Goal: Transaction & Acquisition: Subscribe to service/newsletter

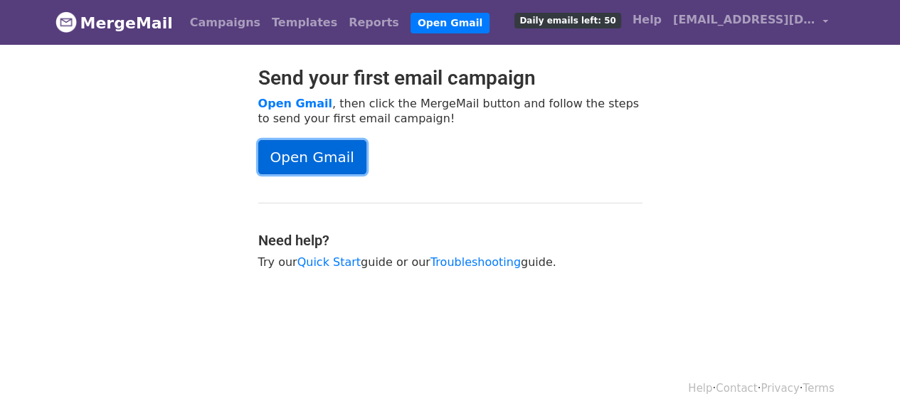
click at [319, 157] on link "Open Gmail" at bounding box center [312, 157] width 108 height 34
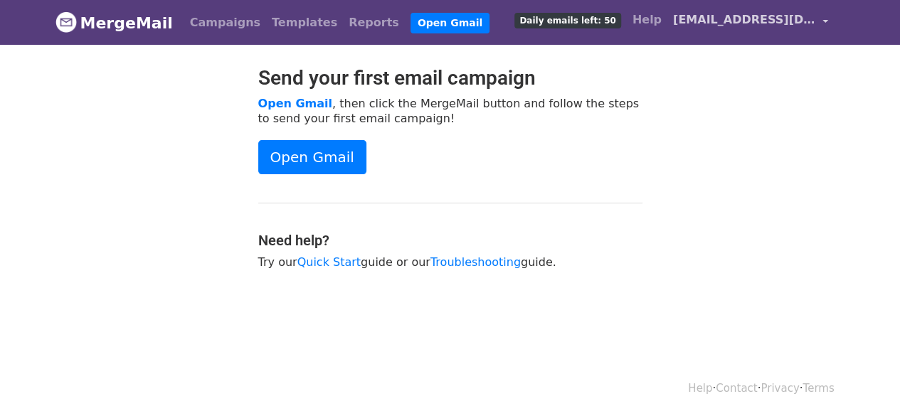
click at [829, 23] on link "[EMAIL_ADDRESS][DOMAIN_NAME]" at bounding box center [750, 22] width 166 height 33
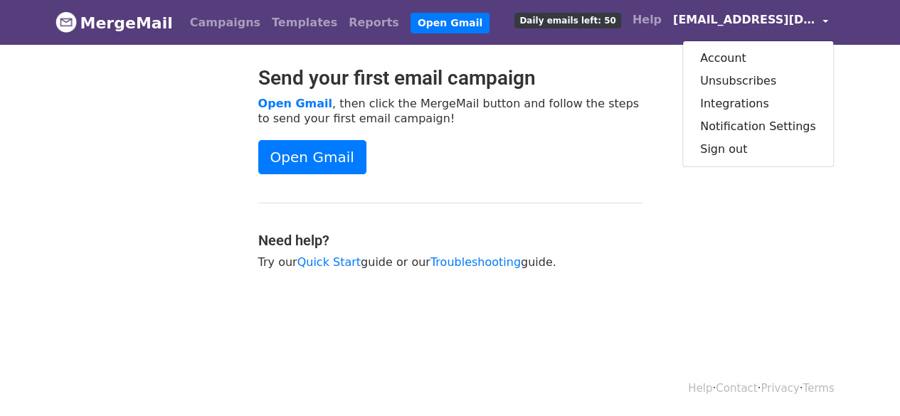
click at [608, 17] on span "Daily emails left: 50" at bounding box center [567, 21] width 106 height 16
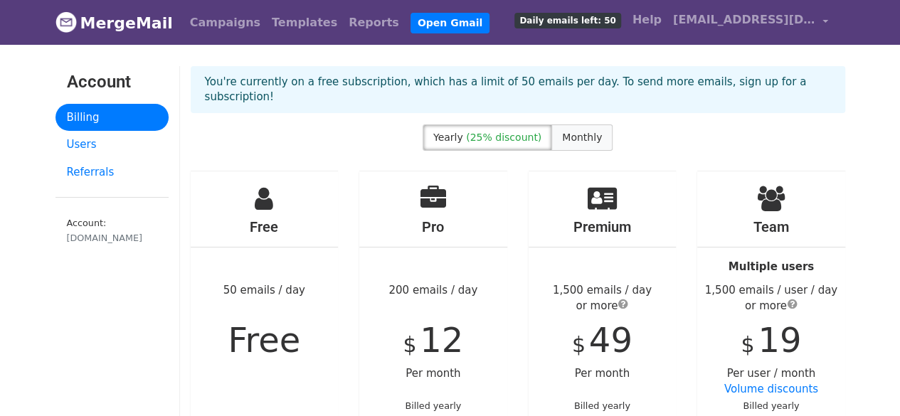
click at [563, 129] on label "Monthly" at bounding box center [581, 137] width 61 height 26
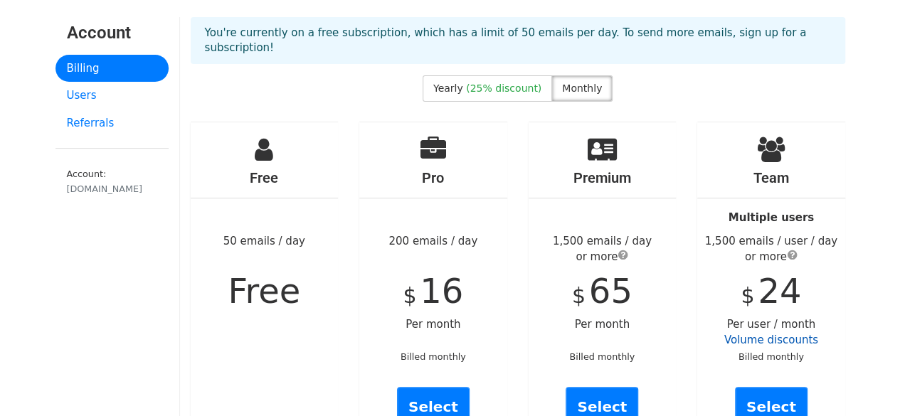
scroll to position [71, 0]
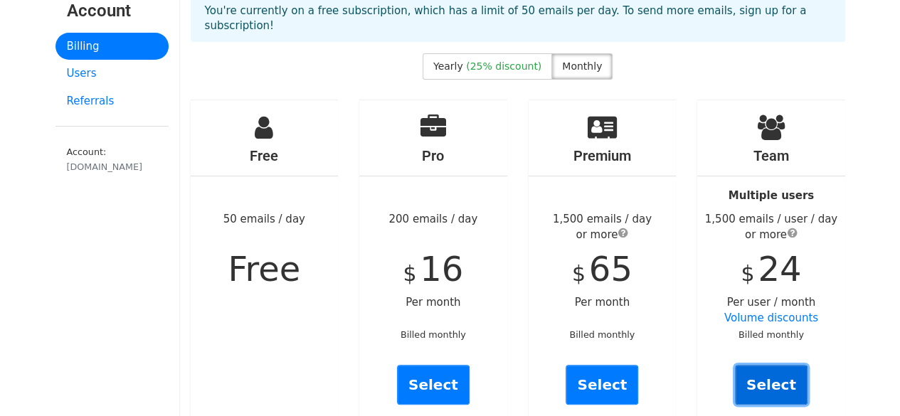
click at [770, 368] on link "Select" at bounding box center [771, 385] width 73 height 40
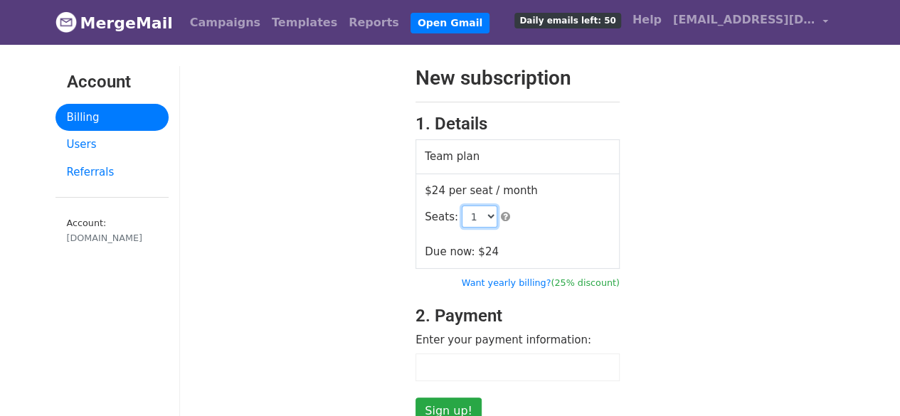
drag, startPoint x: 481, startPoint y: 215, endPoint x: 481, endPoint y: 206, distance: 10.0
click at [481, 215] on select "1 2 3 4 5 6 7 8 9 10 11 12 13 14 15 16 17 18 19 20 21 22 23 24 25 26 27 28 29 3…" at bounding box center [480, 217] width 36 height 22
select select "2"
click at [462, 206] on select "1 2 3 4 5 6 7 8 9 10 11 12 13 14 15 16 17 18 19 20 21 22 23 24 25 26 27 28 29 3…" at bounding box center [480, 217] width 36 height 22
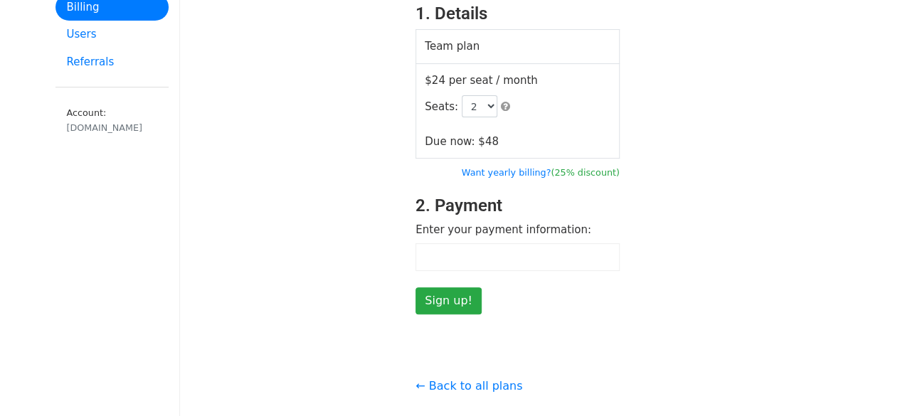
scroll to position [142, 0]
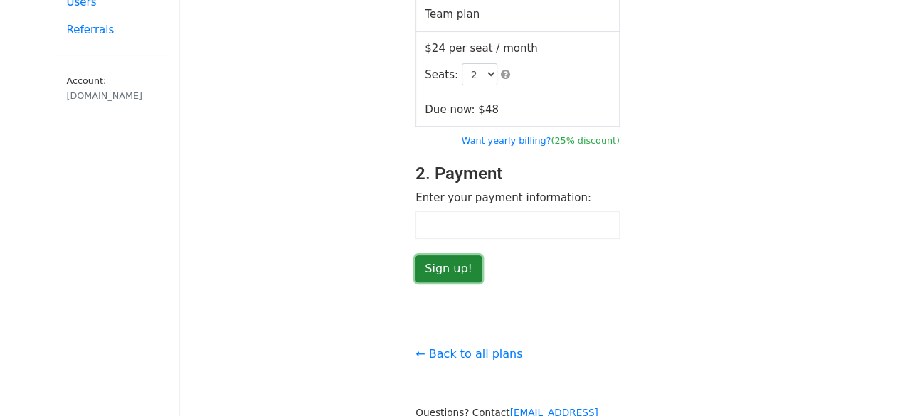
click at [443, 269] on input "Sign up!" at bounding box center [448, 268] width 66 height 27
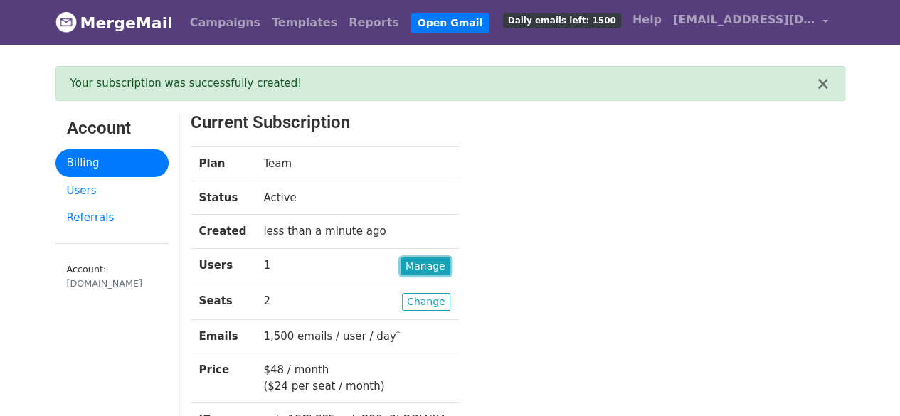
click at [400, 265] on link "Manage" at bounding box center [425, 266] width 50 height 18
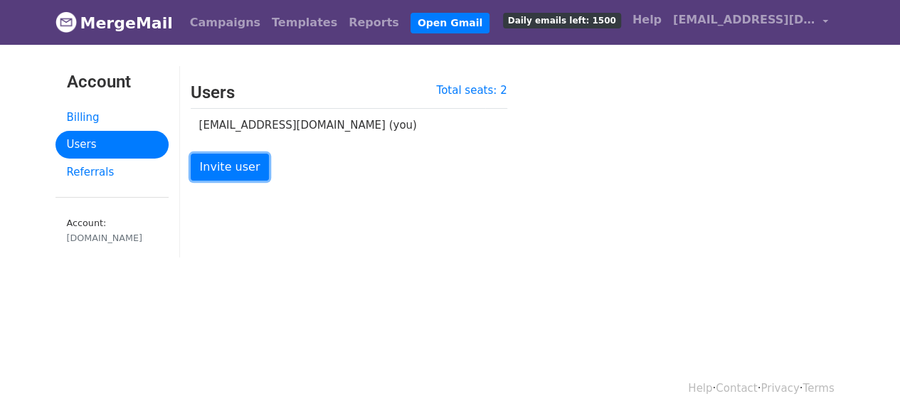
drag, startPoint x: 222, startPoint y: 161, endPoint x: 263, endPoint y: 185, distance: 47.8
click at [222, 161] on link "Invite user" at bounding box center [230, 167] width 79 height 27
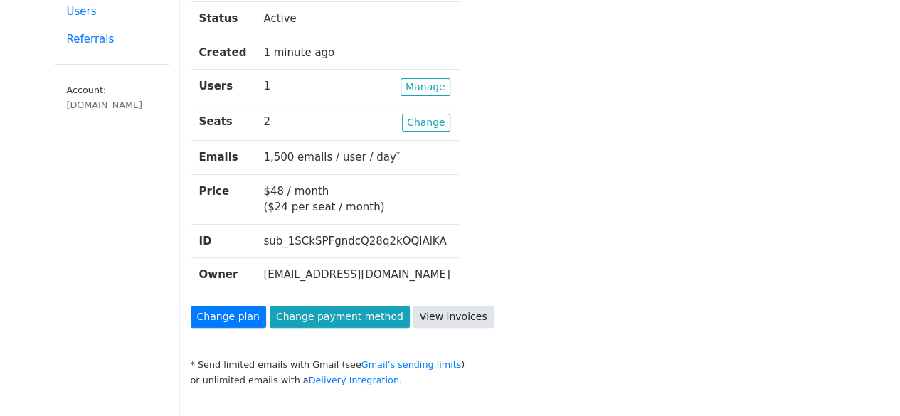
scroll to position [142, 0]
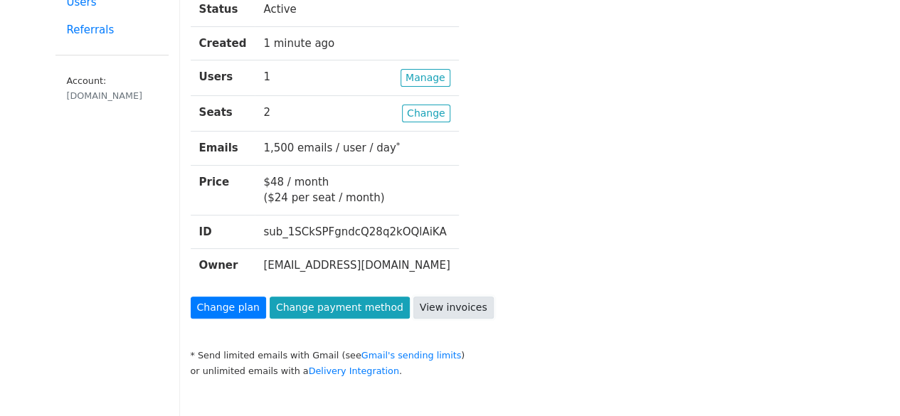
click at [425, 308] on link "View invoices" at bounding box center [453, 308] width 80 height 22
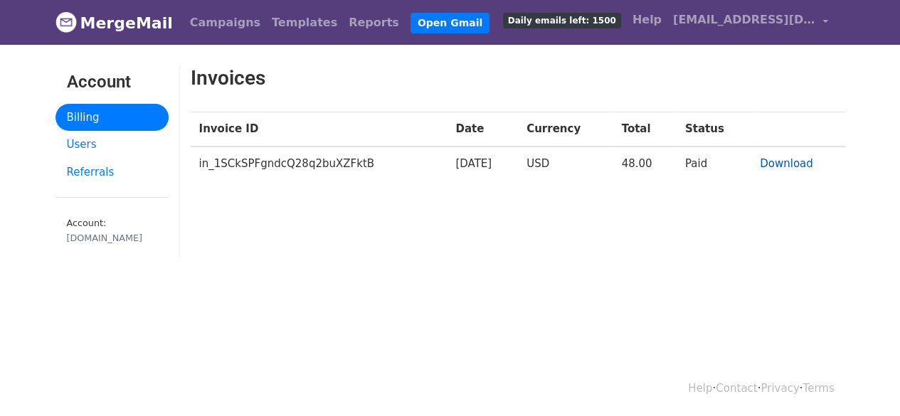
click at [782, 164] on link "Download" at bounding box center [786, 163] width 53 height 13
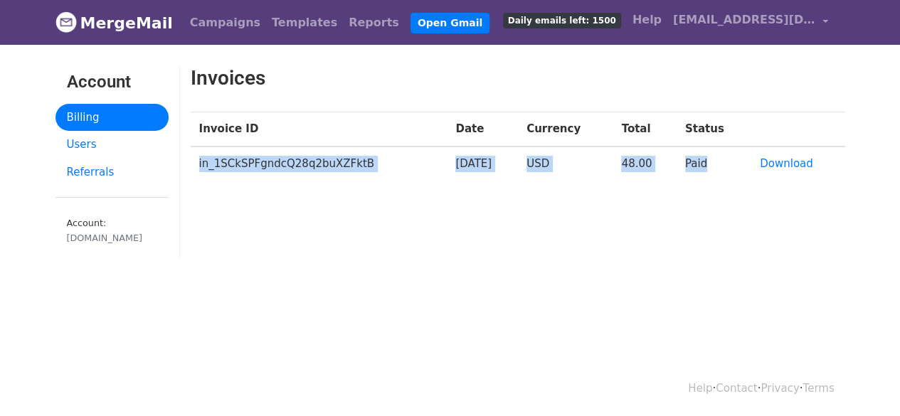
drag, startPoint x: 196, startPoint y: 156, endPoint x: 721, endPoint y: 161, distance: 525.6
click at [721, 161] on tr "in_1SCkSPFgndcQ28q2buXZFktB [DATE] USD 48.00 Paid Download" at bounding box center [518, 164] width 654 height 34
copy tr "in_1SCkSPFgndcQ28q2buXZFktB [DATE] USD 48.00 Paid"
